Goal: Task Accomplishment & Management: Manage account settings

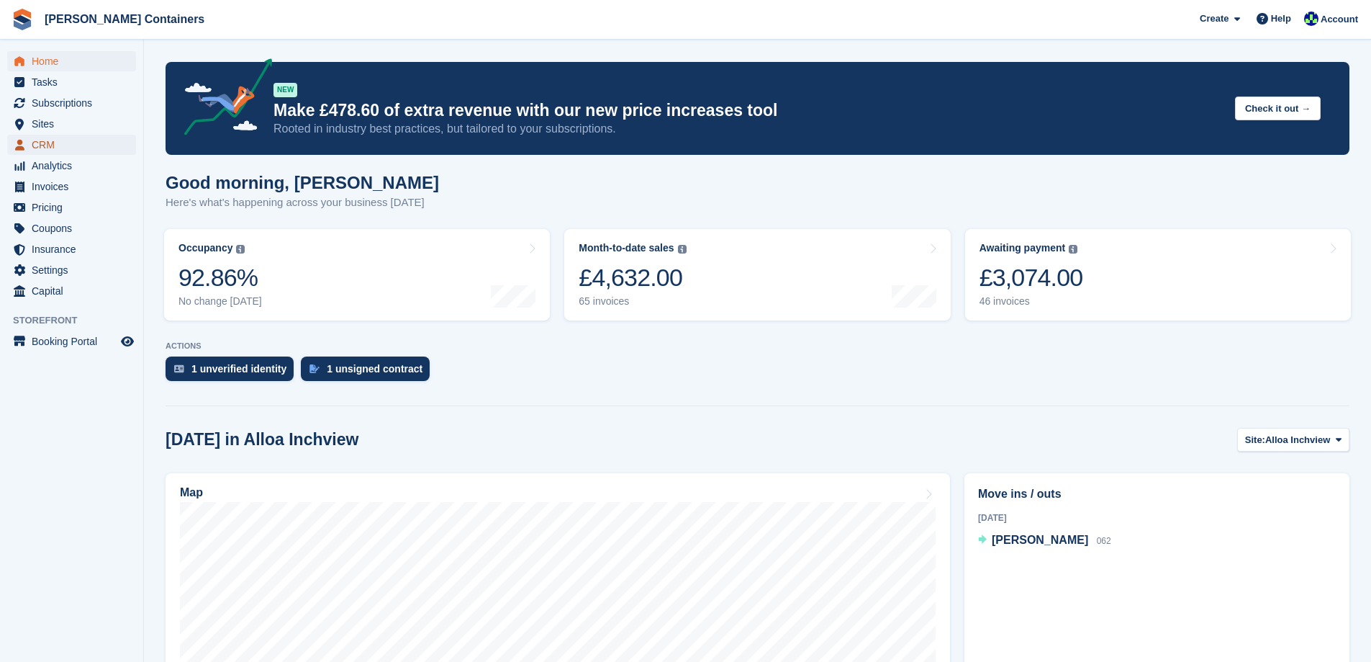
click at [50, 141] on span "CRM" at bounding box center [75, 145] width 86 height 20
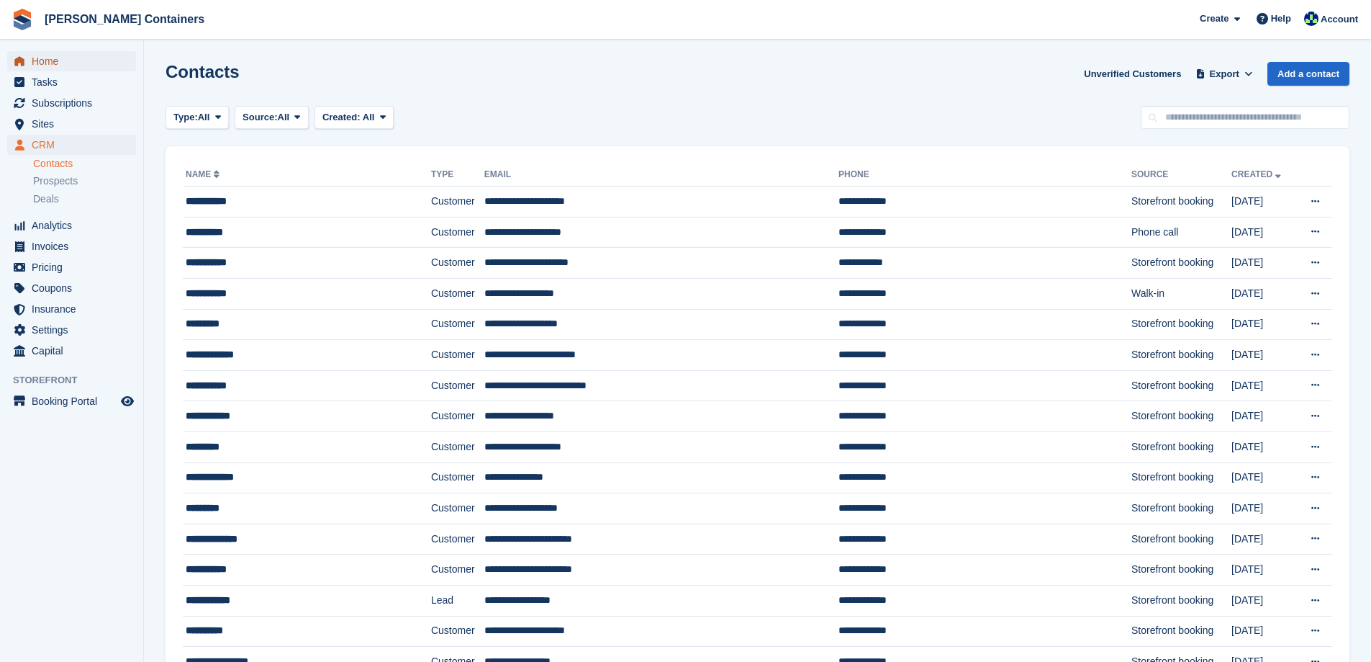
click at [36, 55] on span "Home" at bounding box center [75, 61] width 86 height 20
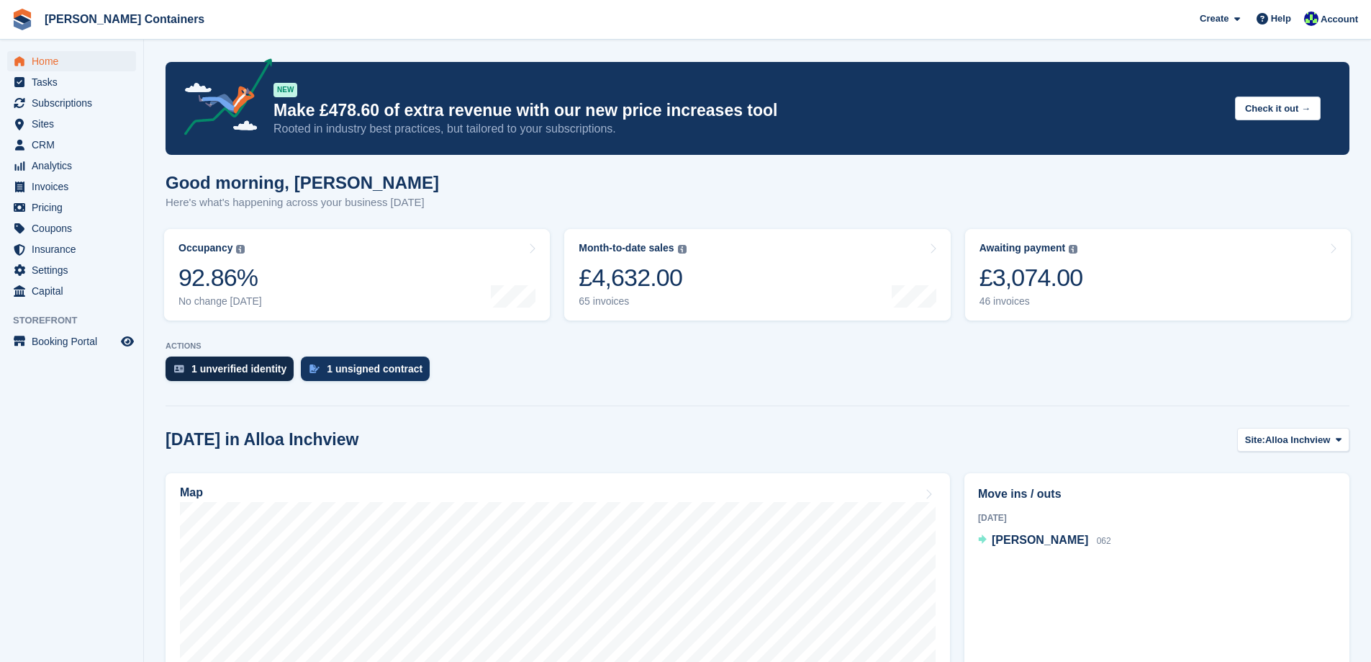
click at [241, 371] on div "1 unverified identity" at bounding box center [238, 369] width 95 height 12
click at [382, 374] on div "1 unsigned contract" at bounding box center [375, 369] width 96 height 12
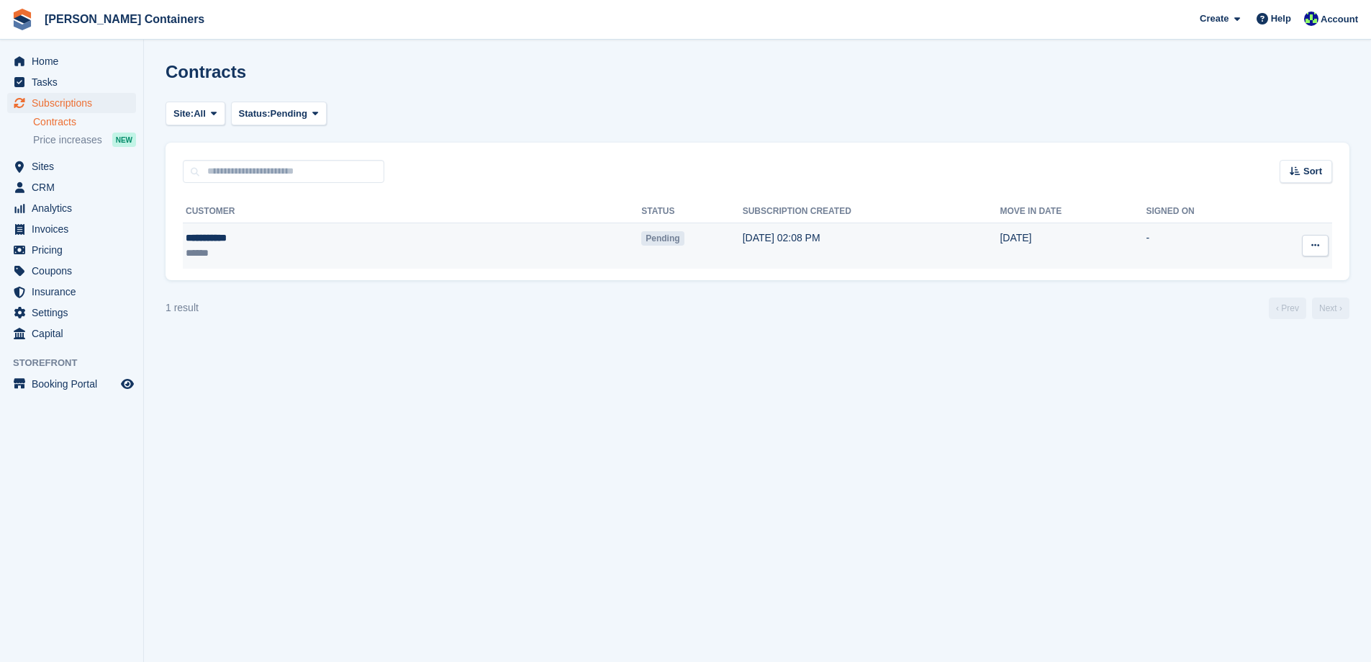
click at [265, 235] on div "**********" at bounding box center [281, 237] width 191 height 15
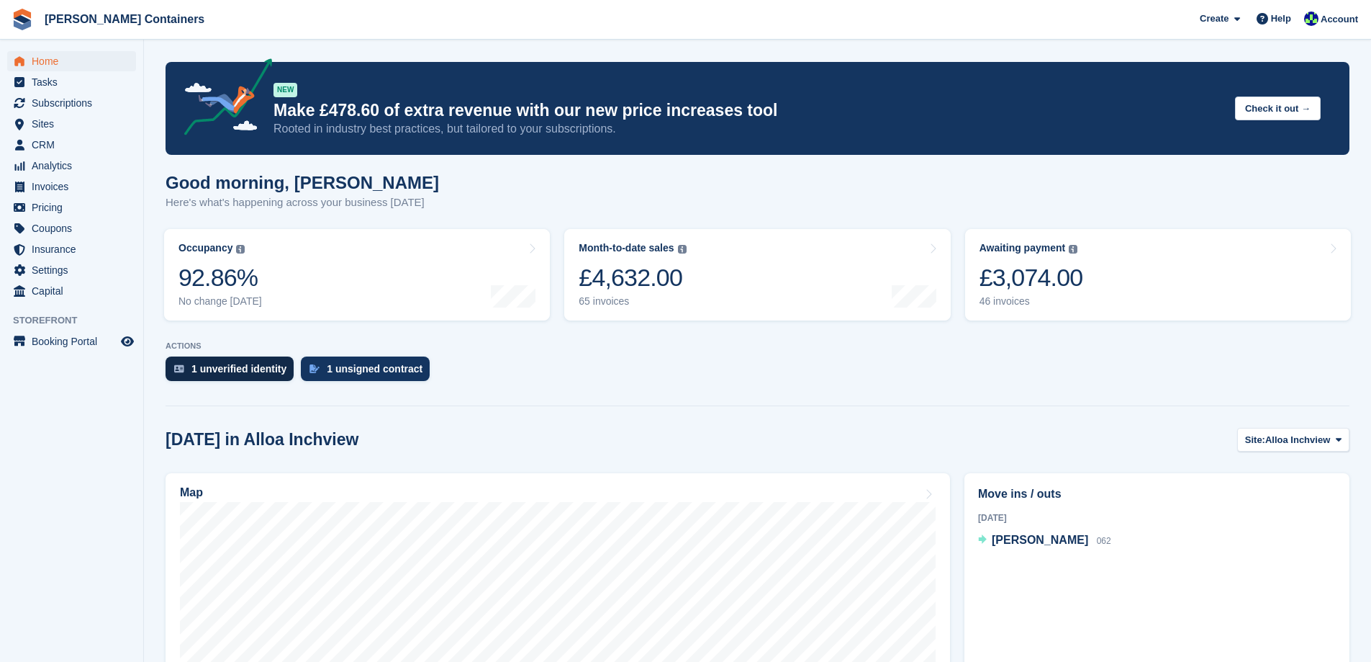
click at [245, 359] on div "1 unverified identity" at bounding box center [230, 368] width 128 height 24
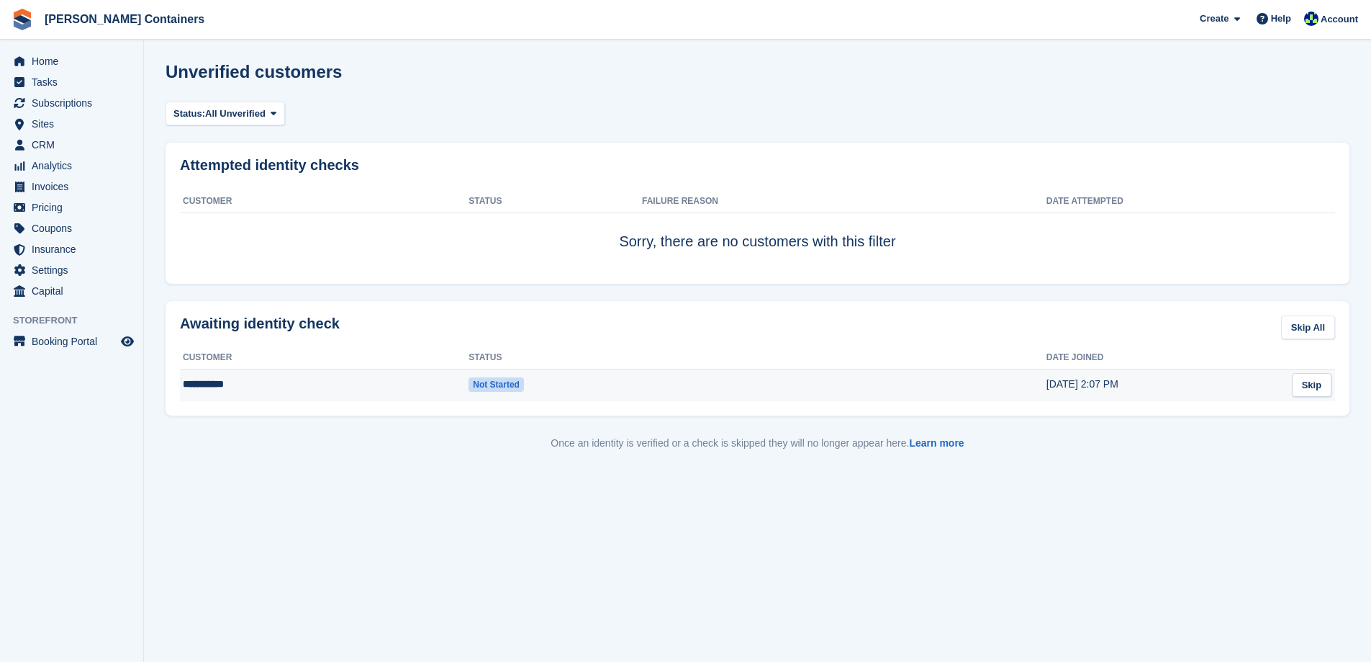
click at [310, 384] on td "**********" at bounding box center [324, 385] width 289 height 32
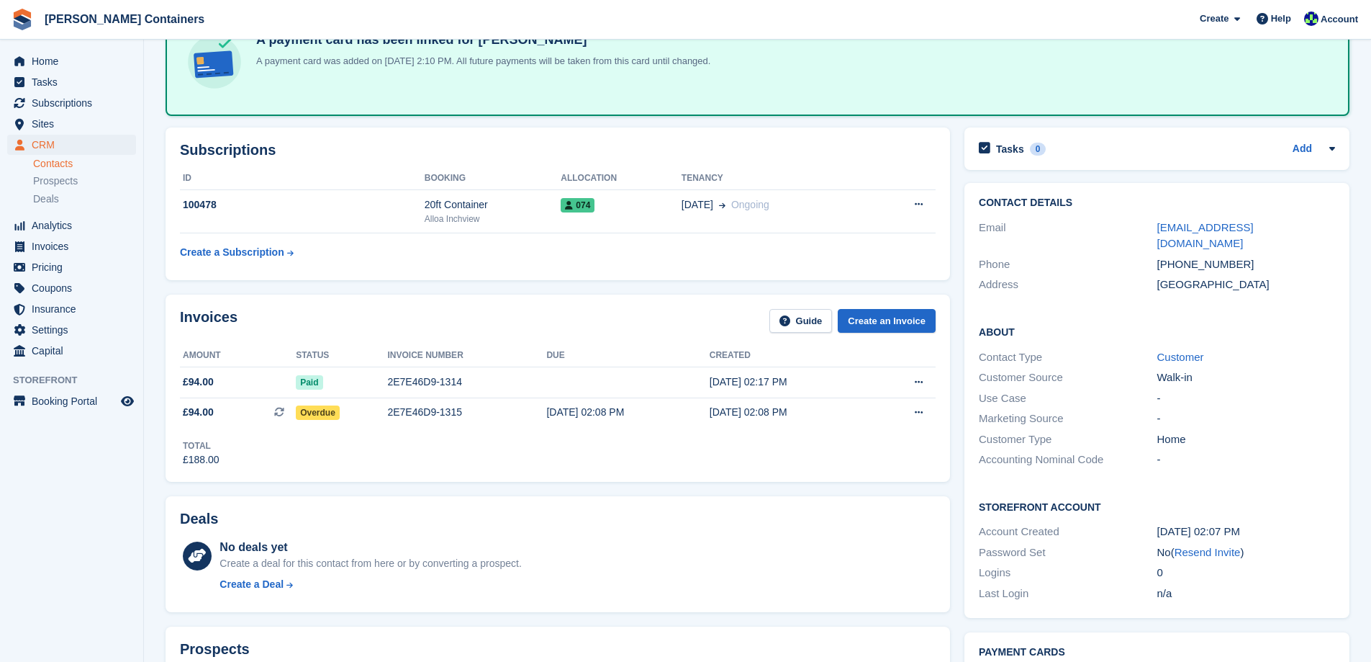
scroll to position [72, 0]
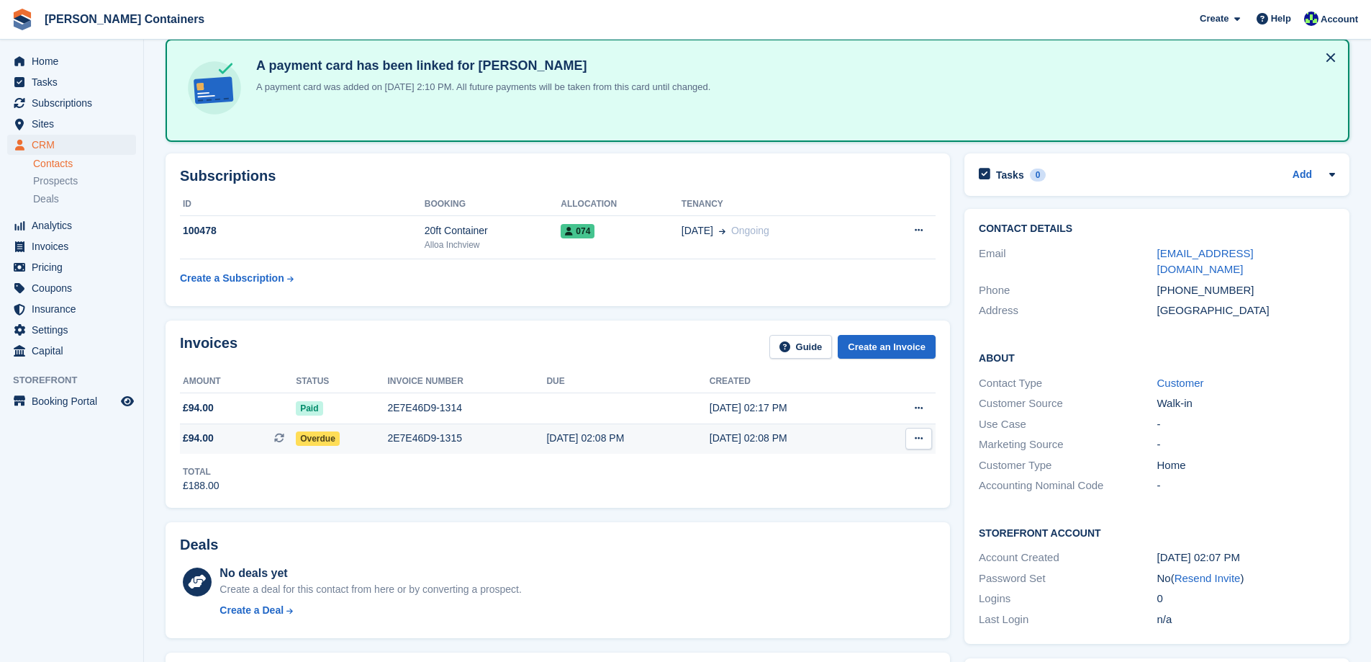
click at [503, 428] on td "2E7E46D9-1315" at bounding box center [466, 438] width 159 height 30
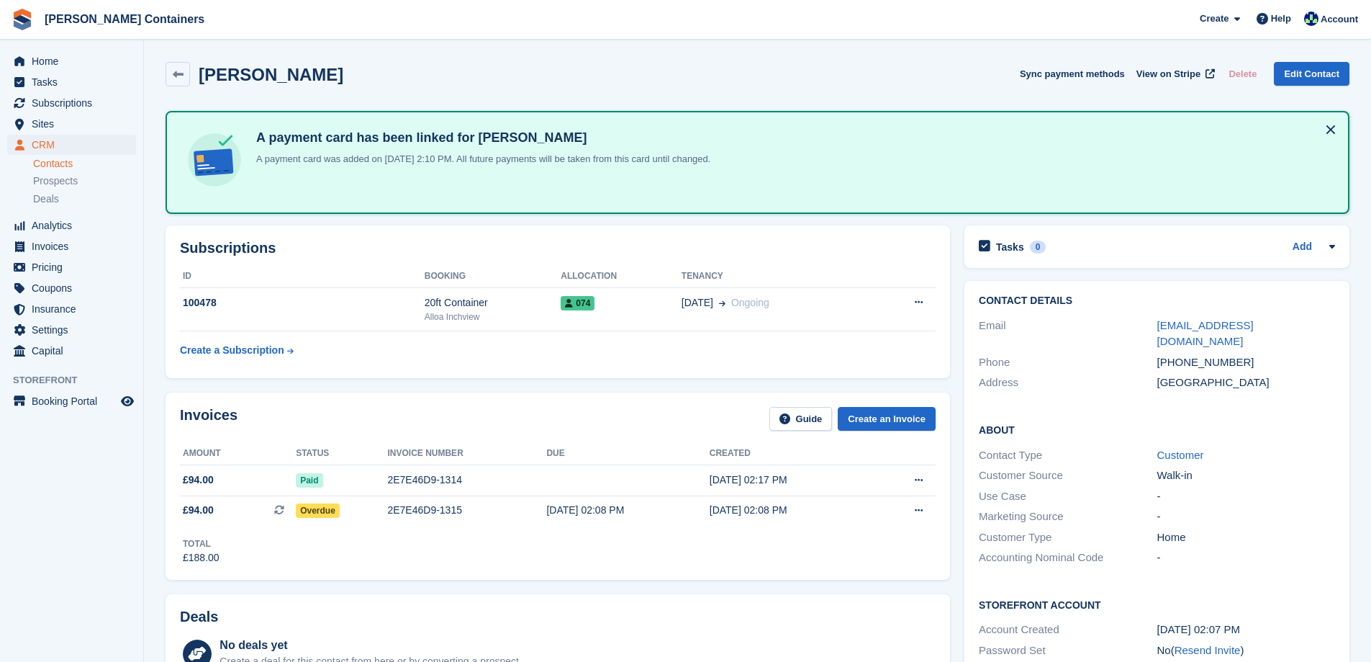
scroll to position [72, 0]
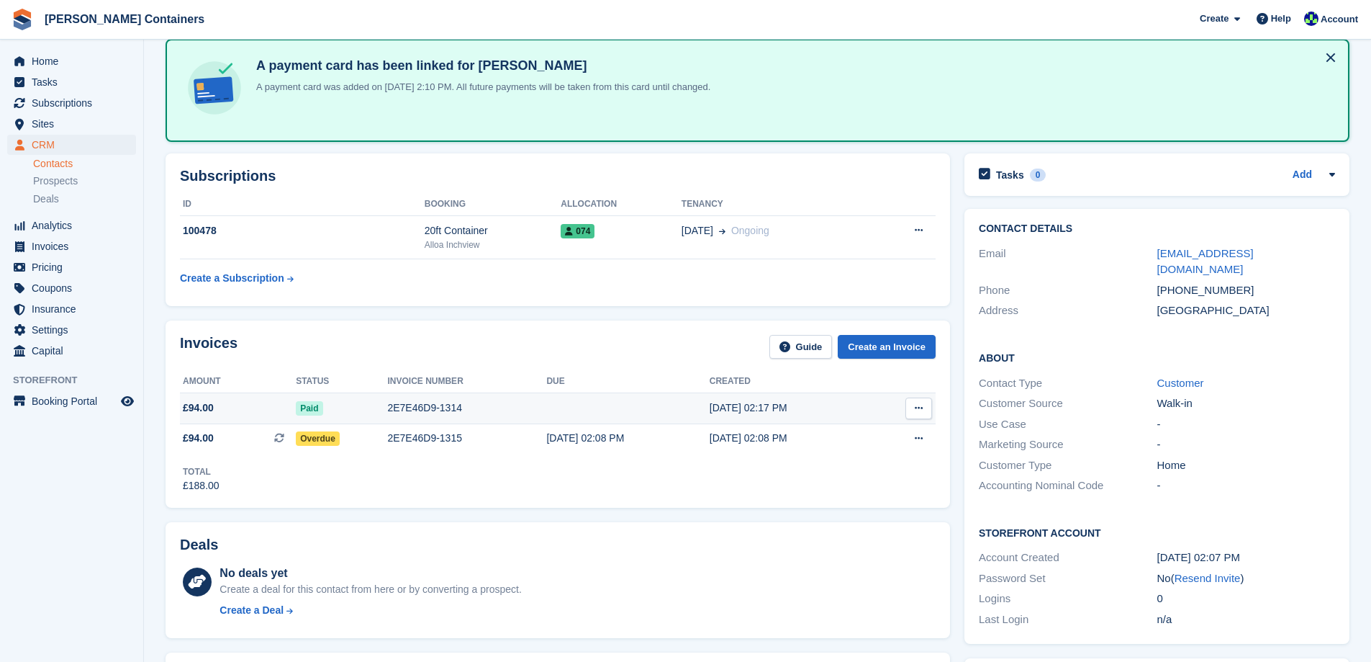
click at [482, 403] on div "2E7E46D9-1314" at bounding box center [466, 407] width 159 height 15
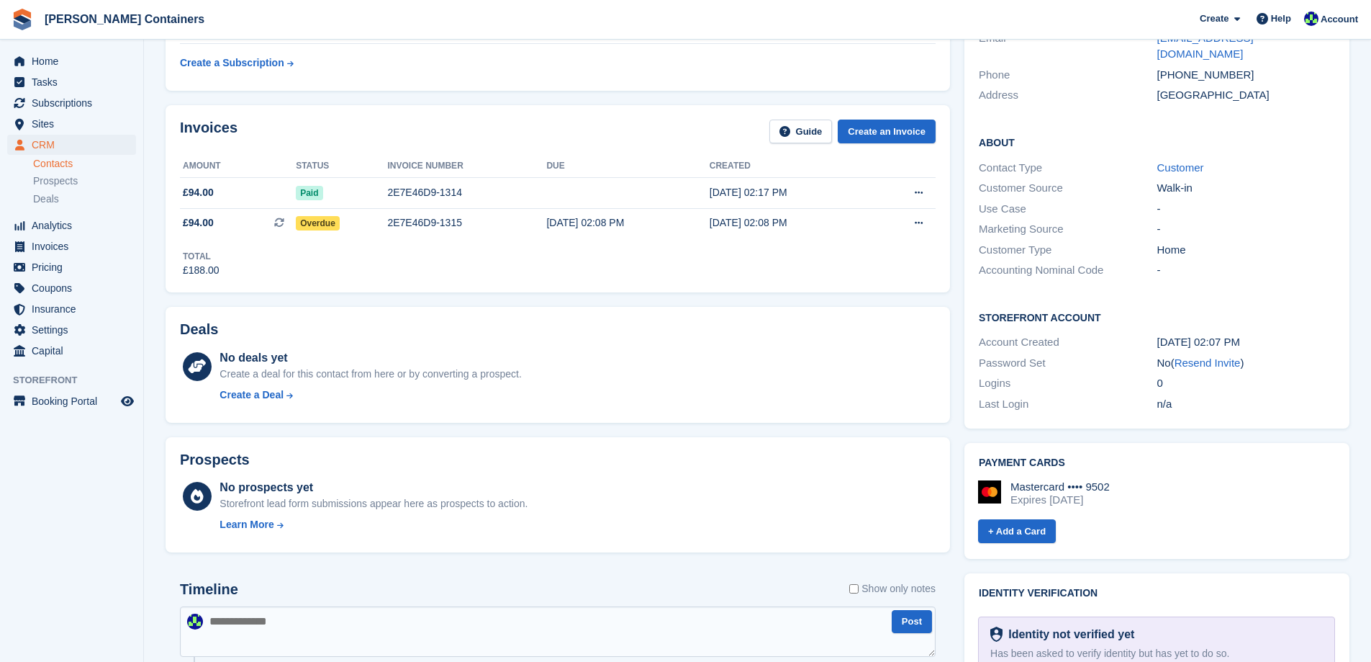
scroll to position [288, 0]
click at [650, 225] on div "[DATE] 02:08 PM" at bounding box center [627, 222] width 163 height 15
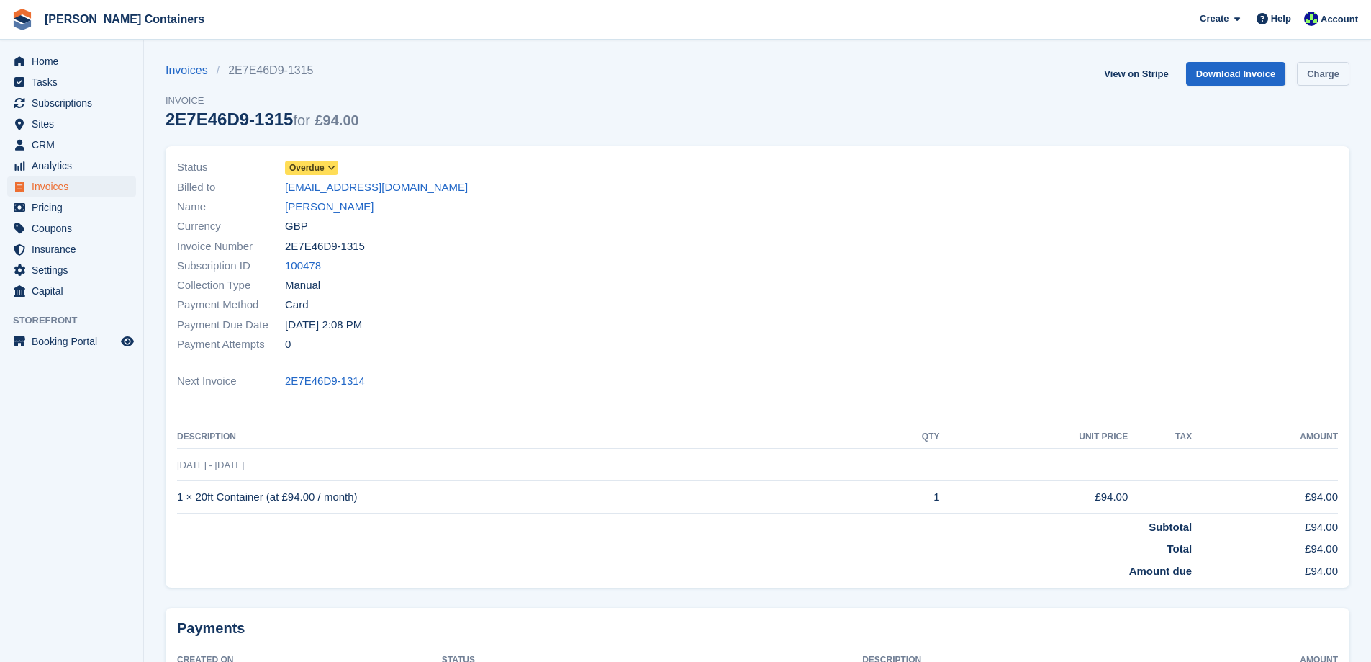
click at [1322, 78] on link "Charge" at bounding box center [1323, 74] width 53 height 24
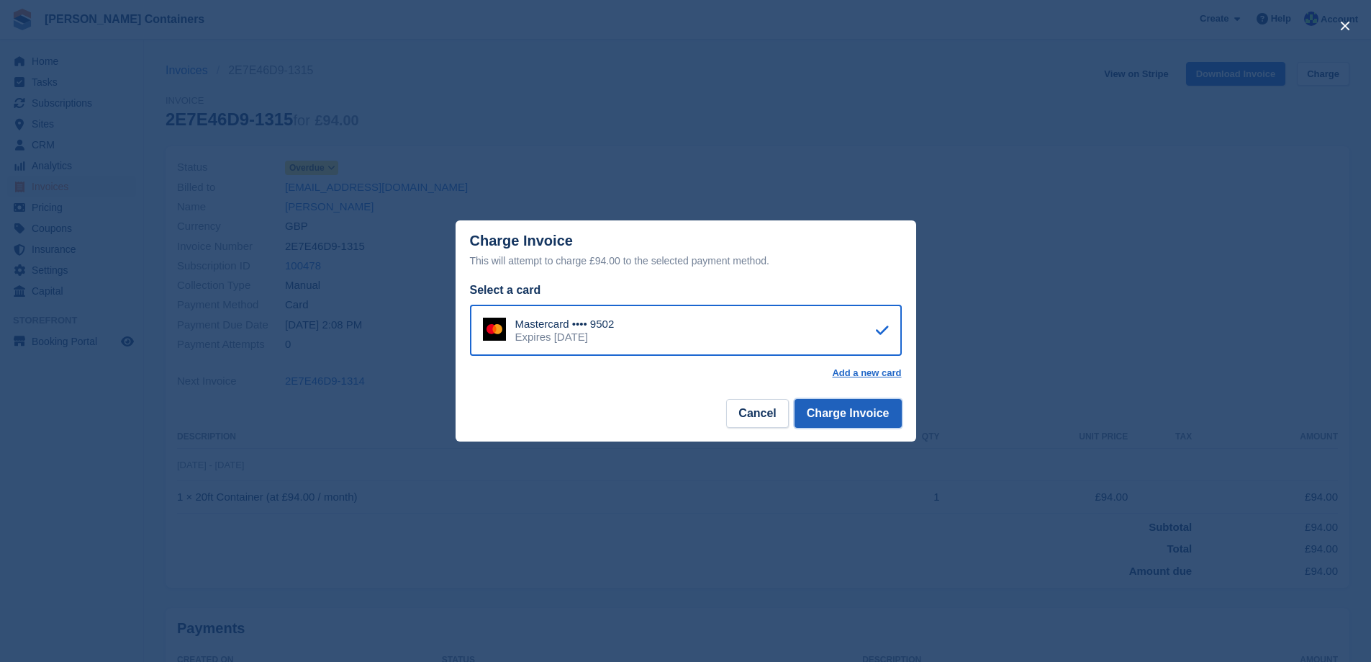
click at [867, 420] on button "Charge Invoice" at bounding box center [848, 413] width 107 height 29
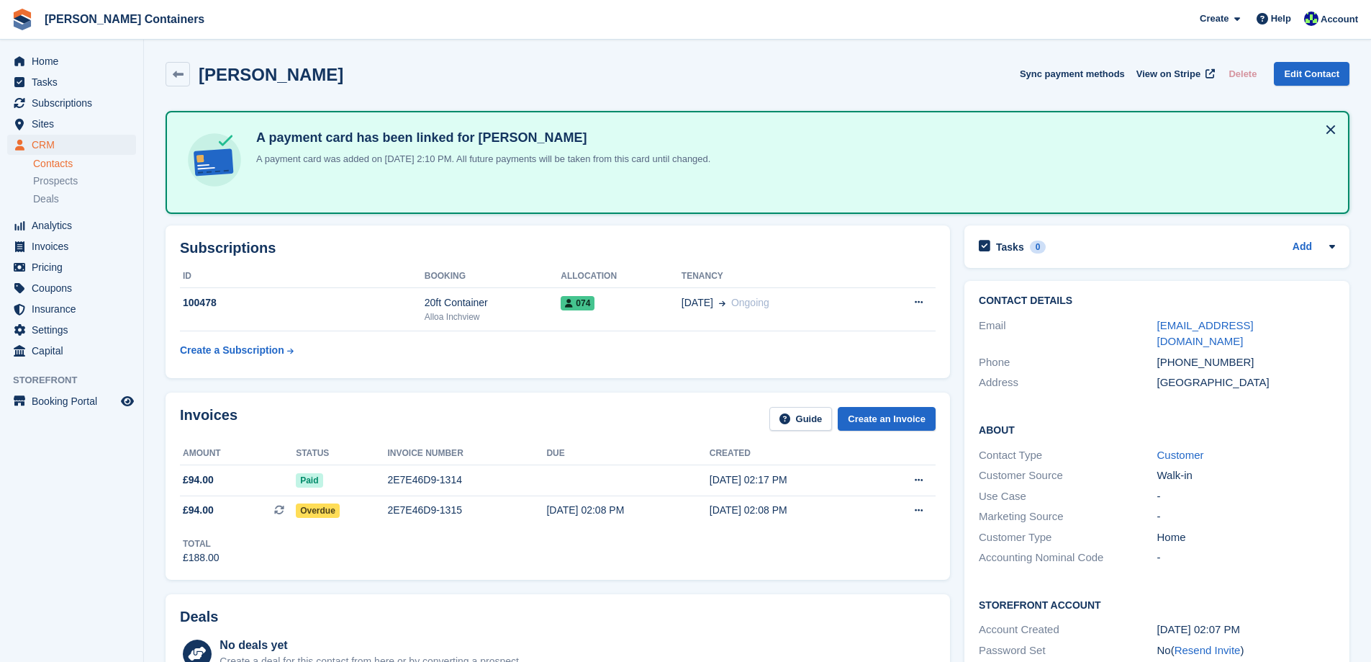
scroll to position [288, 0]
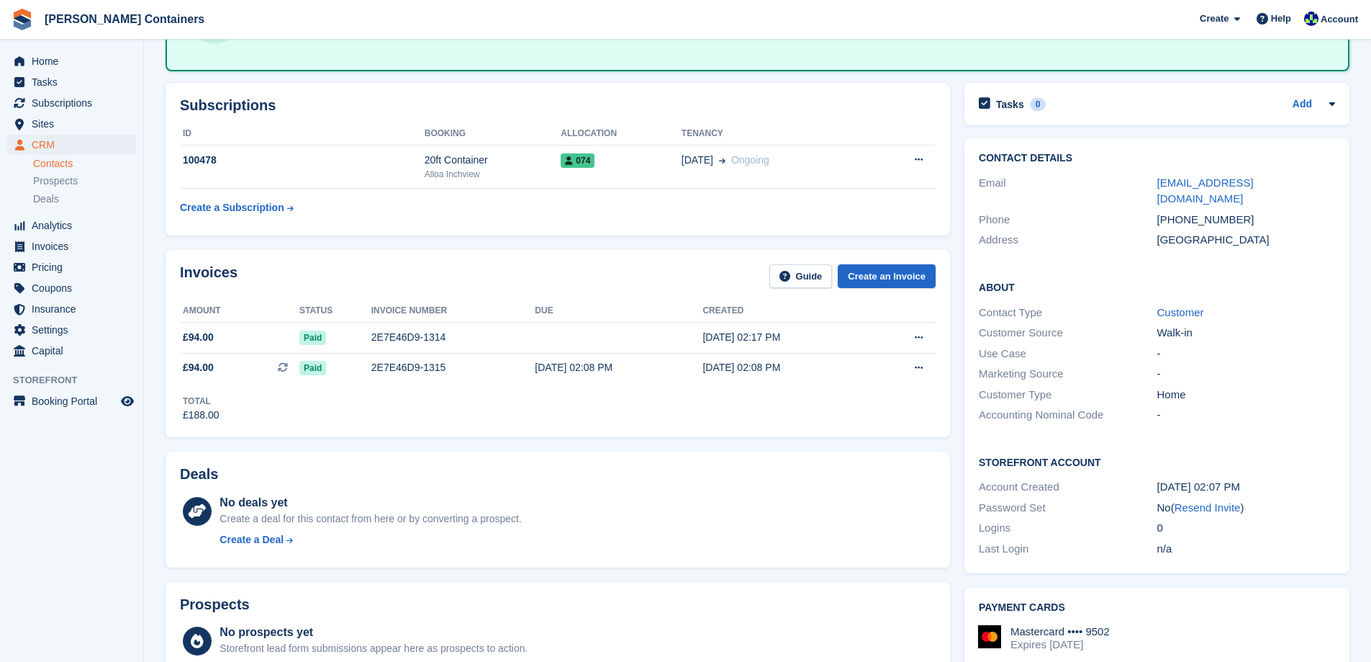
scroll to position [72, 0]
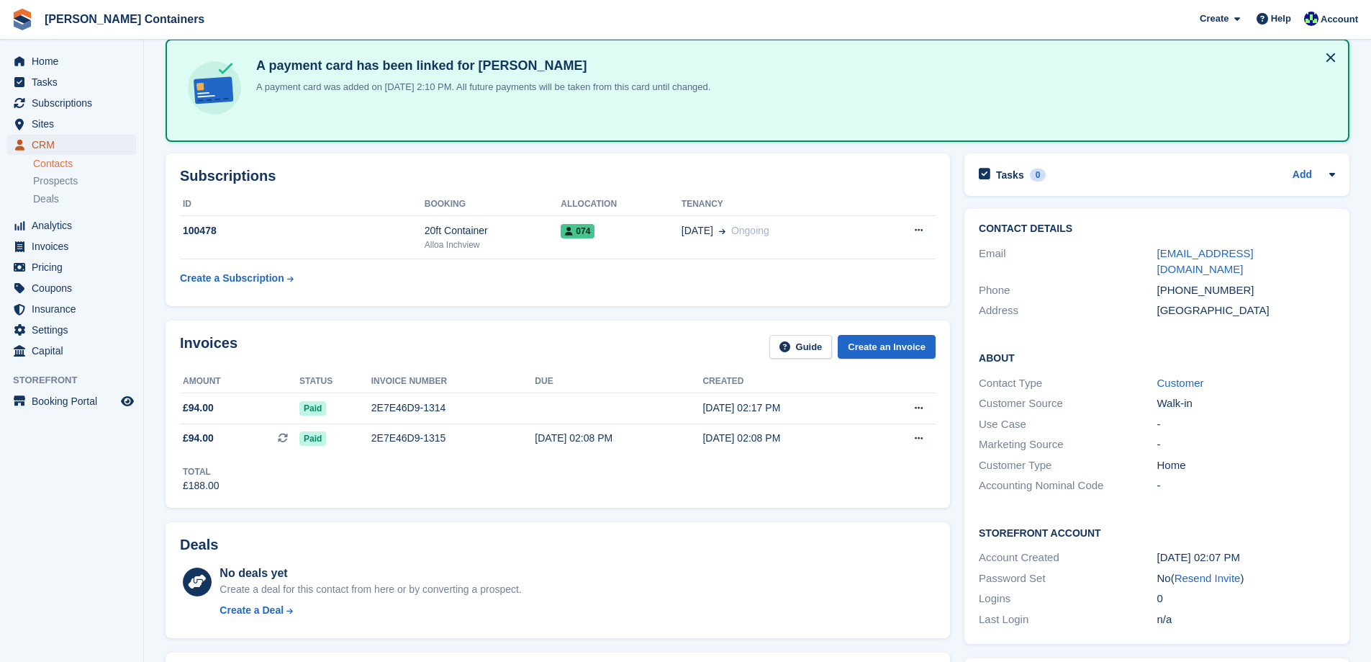
click at [46, 143] on span "CRM" at bounding box center [75, 145] width 86 height 20
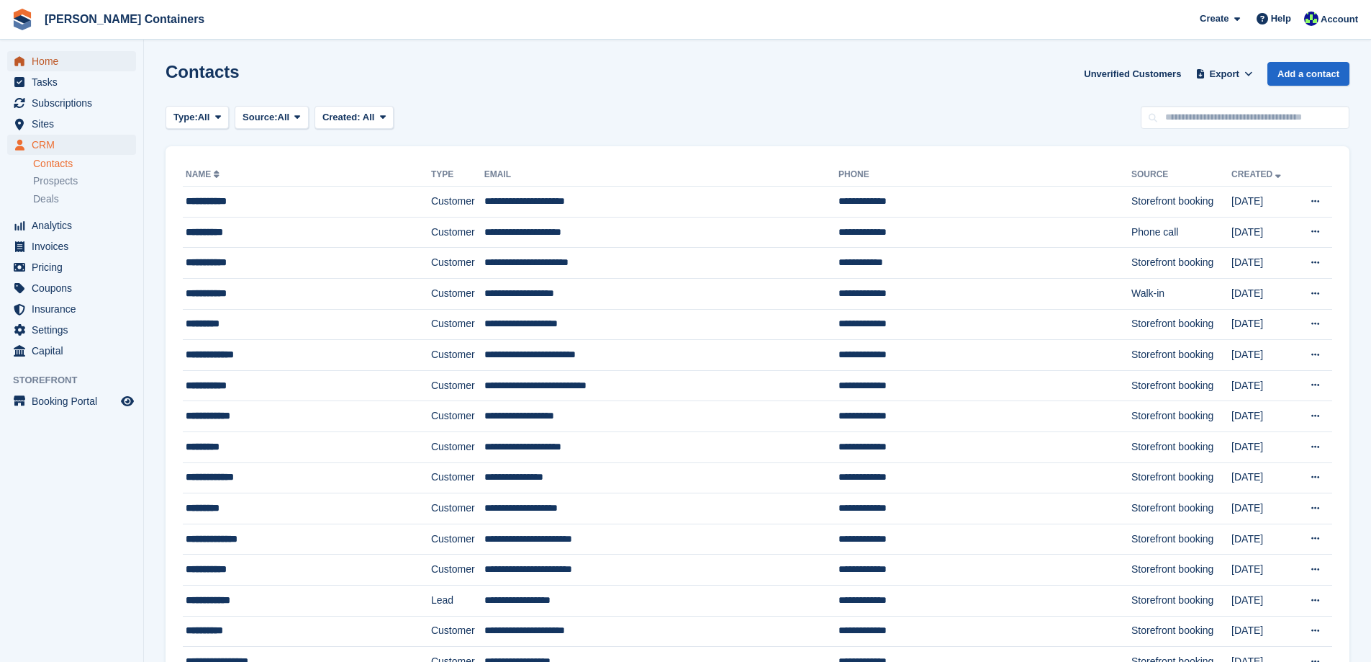
click at [59, 64] on span "Home" at bounding box center [75, 61] width 86 height 20
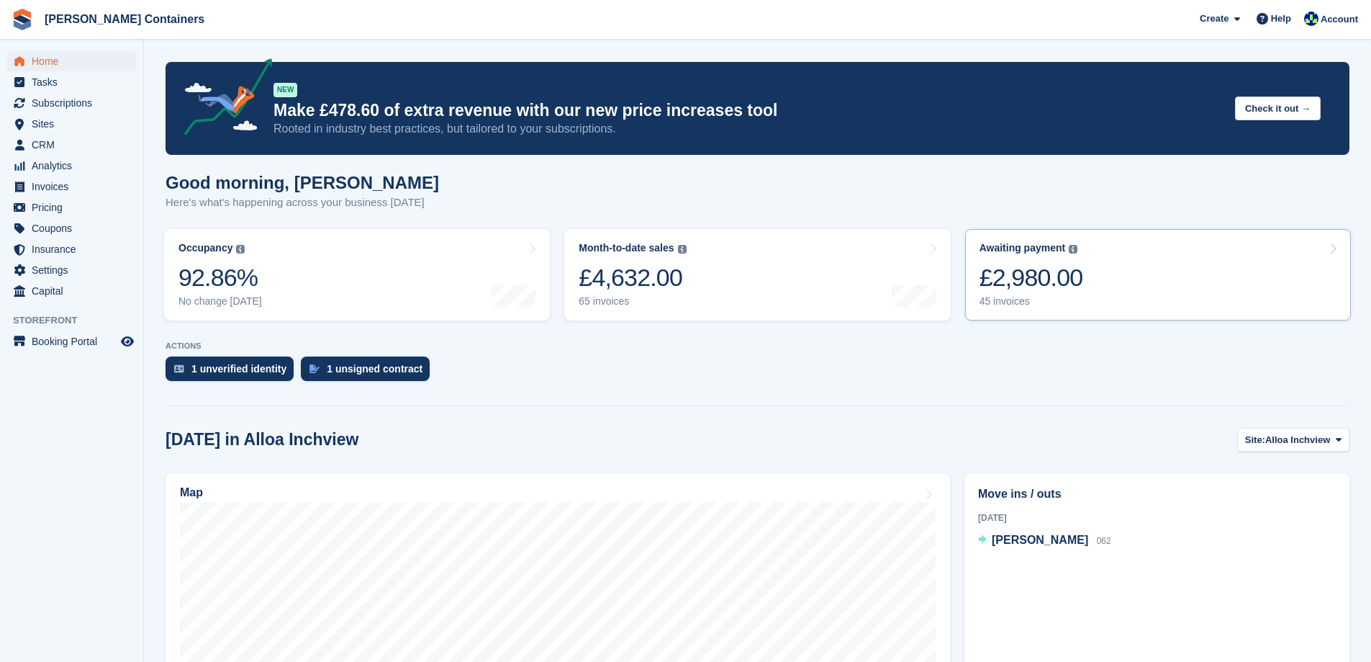
click at [1085, 284] on link "Awaiting payment The total outstanding balance on all open invoices. £2,980.00 …" at bounding box center [1158, 274] width 386 height 91
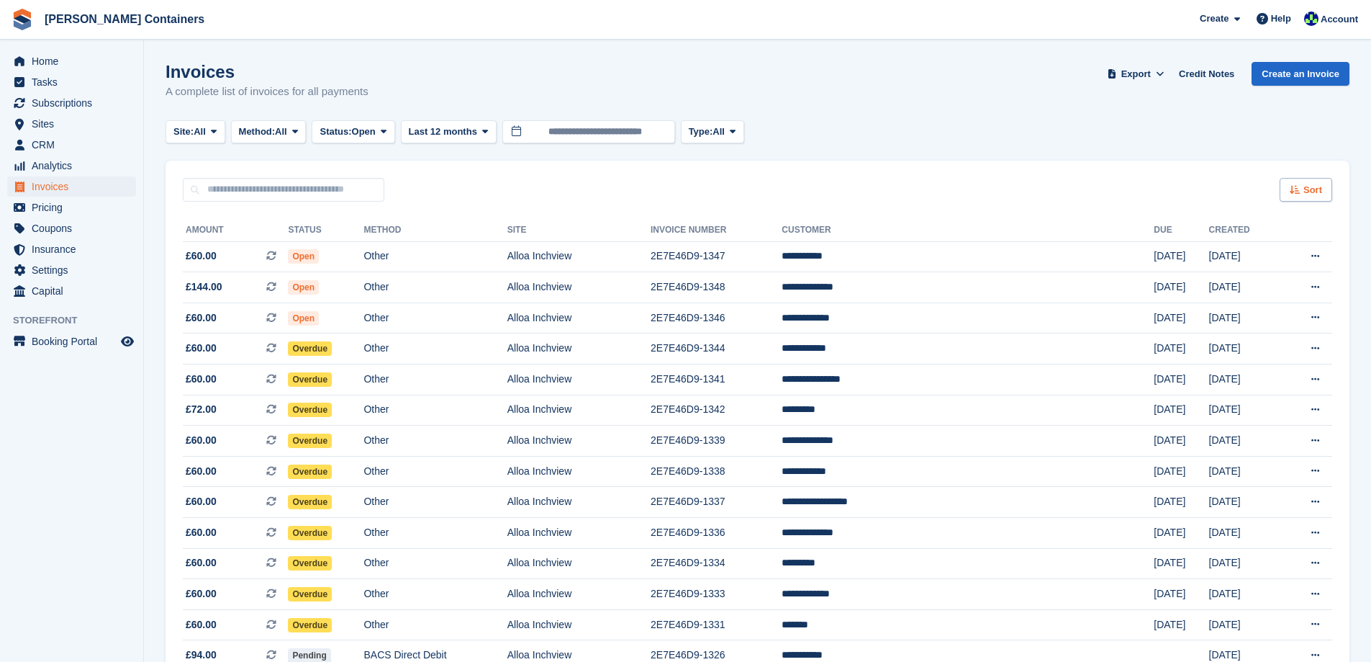
click at [1300, 185] on icon at bounding box center [1295, 189] width 11 height 9
click at [1263, 286] on span "Created (oldest first)" at bounding box center [1264, 286] width 99 height 12
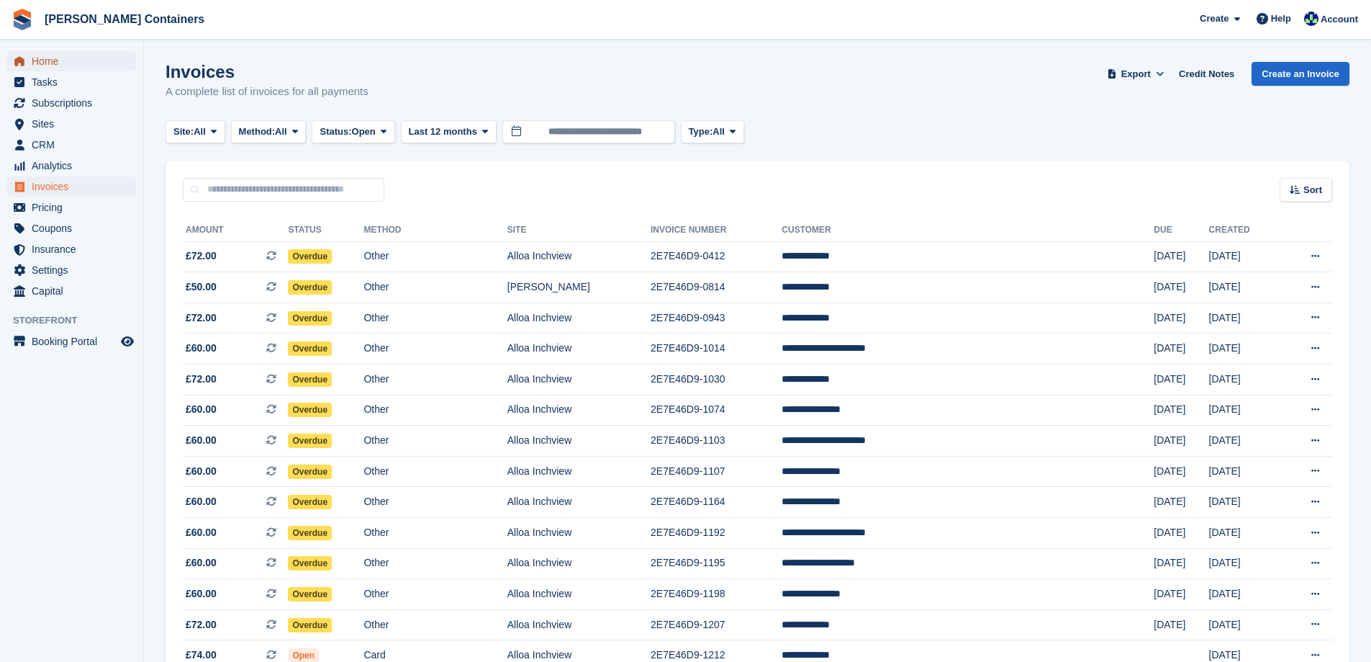
click at [37, 61] on span "Home" at bounding box center [75, 61] width 86 height 20
